Goal: Find specific page/section: Find specific page/section

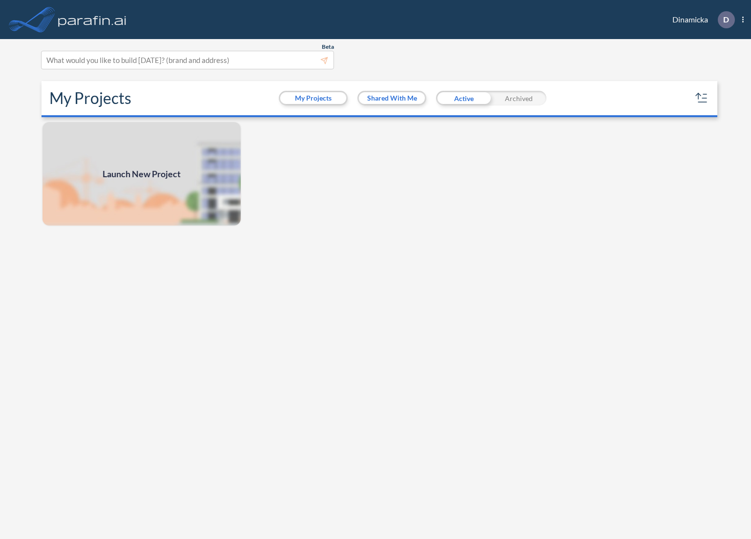
click at [478, 6] on header "Dinamicka D Show More Created with sketchtool. exit-to-app-button Created with …" at bounding box center [375, 19] width 751 height 39
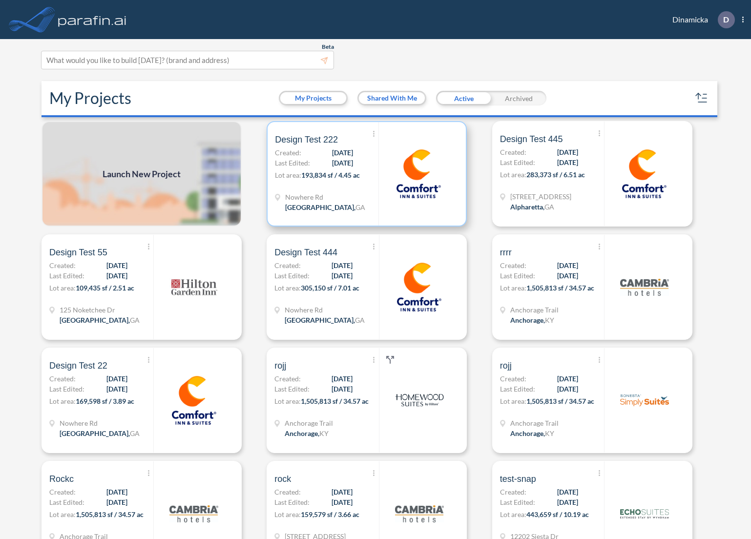
click at [333, 162] on span "[DATE]" at bounding box center [342, 163] width 21 height 10
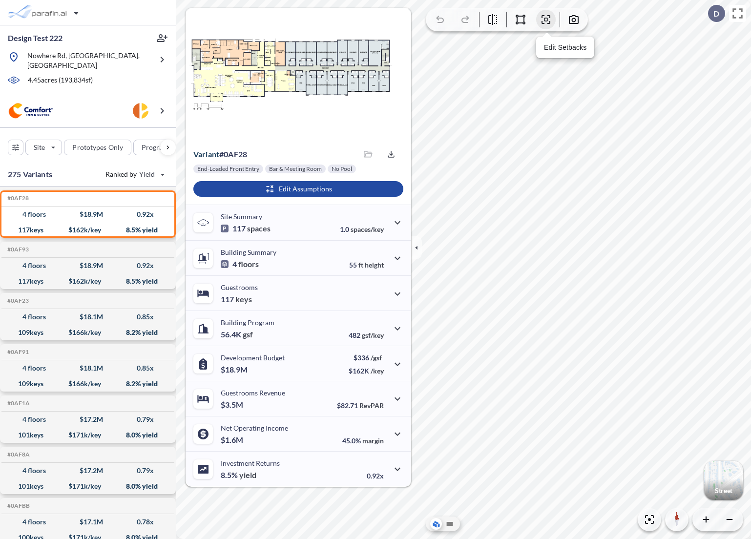
click at [546, 21] on icon "button" at bounding box center [546, 20] width 12 height 12
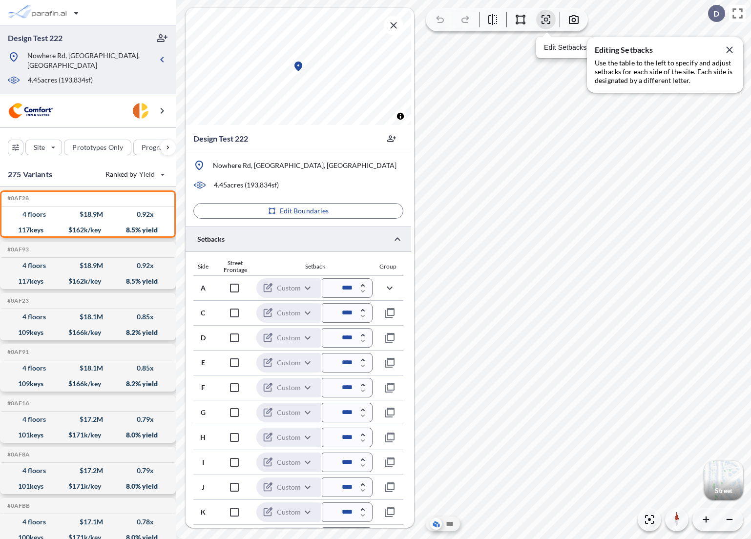
click at [546, 21] on icon "button" at bounding box center [546, 20] width 12 height 12
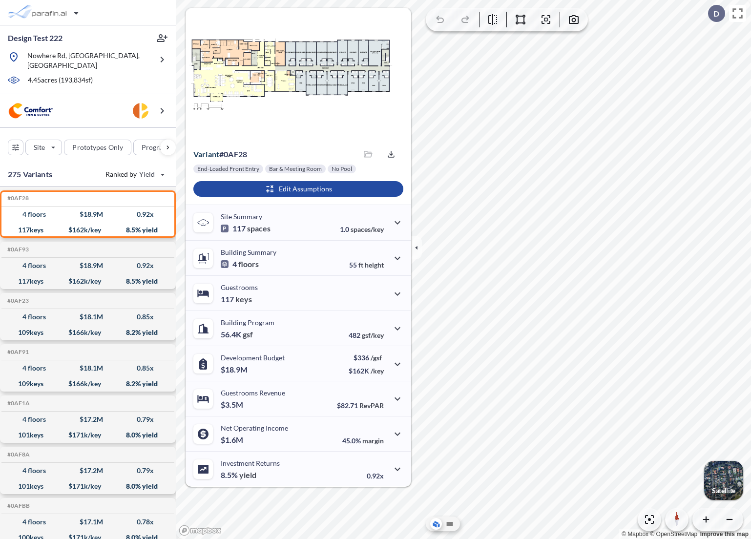
click at [719, 475] on div "button" at bounding box center [723, 480] width 39 height 39
click at [546, 21] on icon "button" at bounding box center [546, 20] width 12 height 12
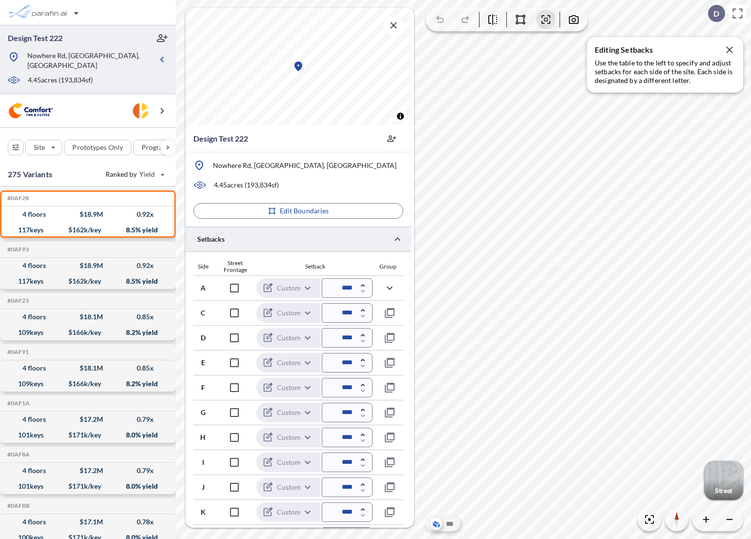
click at [722, 463] on div "button" at bounding box center [723, 480] width 39 height 39
click at [546, 20] on icon "button" at bounding box center [546, 20] width 12 height 12
